Goal: Task Accomplishment & Management: Use online tool/utility

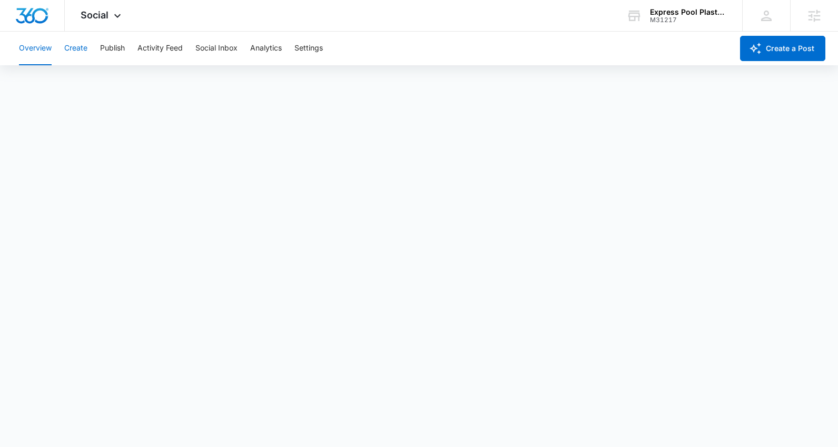
click at [84, 50] on button "Create" at bounding box center [75, 49] width 23 height 34
click at [114, 46] on button "Publish" at bounding box center [112, 49] width 25 height 34
click at [82, 90] on button "Schedules" at bounding box center [81, 80] width 36 height 29
click at [34, 79] on button "Calendar" at bounding box center [34, 80] width 31 height 29
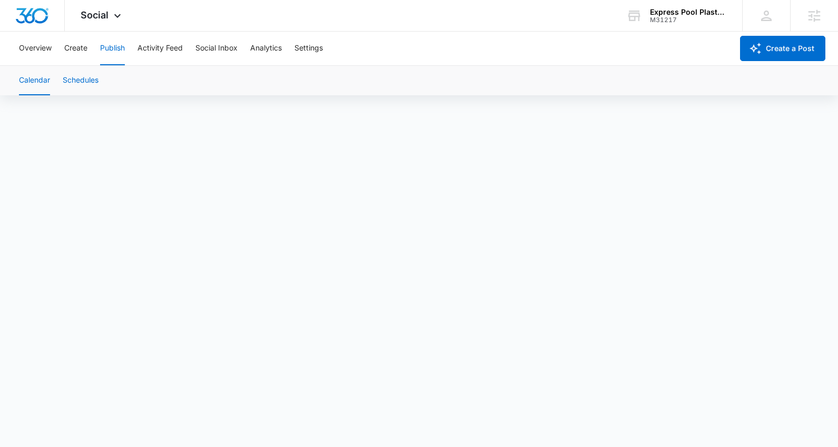
click at [84, 84] on button "Schedules" at bounding box center [81, 80] width 36 height 29
click at [42, 75] on button "Calendar" at bounding box center [34, 80] width 31 height 29
click at [75, 50] on button "Create" at bounding box center [75, 49] width 23 height 34
click at [110, 86] on button "Approvals" at bounding box center [102, 80] width 35 height 29
